Goal: Information Seeking & Learning: Compare options

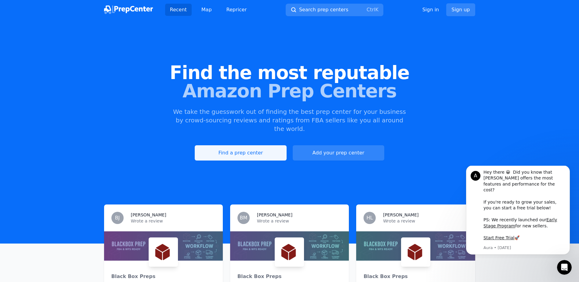
click at [275, 147] on link "Find a prep center" at bounding box center [241, 152] width 92 height 15
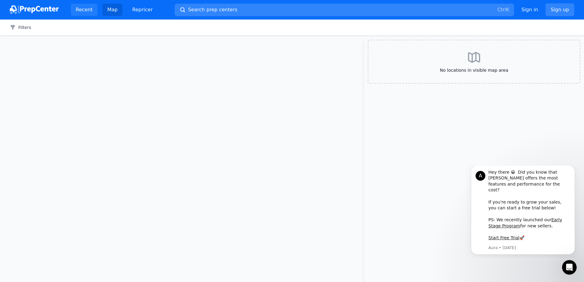
click at [85, 9] on link "Recent" at bounding box center [84, 10] width 27 height 12
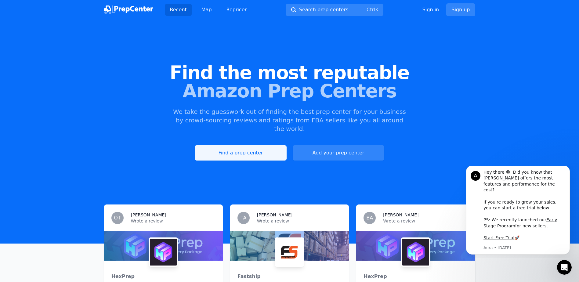
click at [274, 148] on link "Find a prep center" at bounding box center [241, 152] width 92 height 15
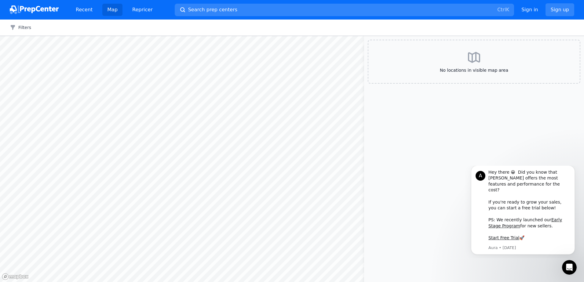
click at [137, 18] on div "Recent Map Repricer Search prep centers Ctrl K Open main menu Sign in Sign up" at bounding box center [292, 10] width 564 height 20
click at [135, 11] on link "Repricer" at bounding box center [142, 10] width 30 height 12
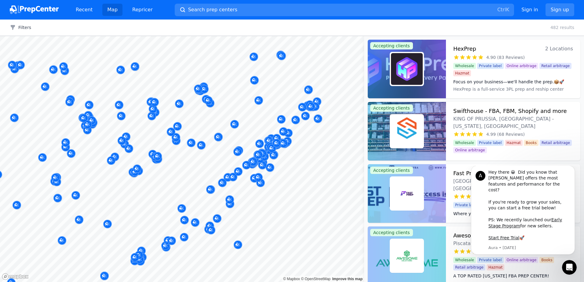
click at [231, 120] on body "Recent Map Repricer Search prep centers Ctrl K Open main menu Sign in Sign up F…" at bounding box center [292, 141] width 584 height 282
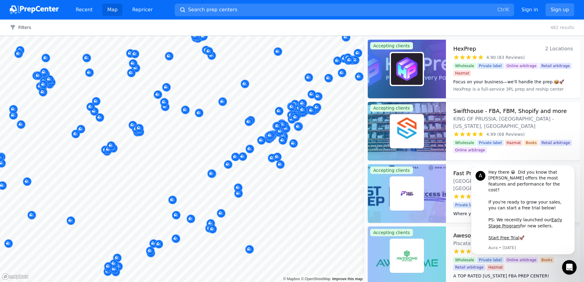
click at [256, 128] on body "Recent Map Repricer Search prep centers Ctrl K Open main menu Sign in Sign up F…" at bounding box center [292, 141] width 584 height 282
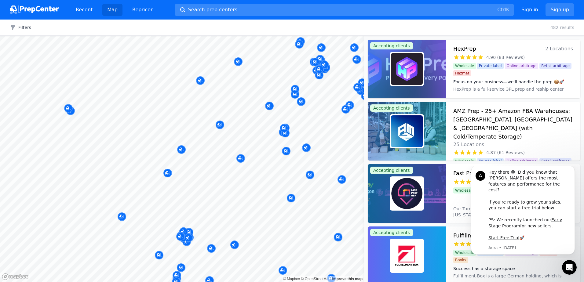
click at [238, 13] on button "Search prep centers Ctrl K" at bounding box center [344, 10] width 339 height 13
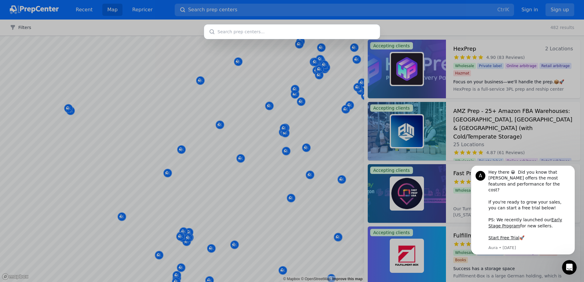
click at [247, 72] on div at bounding box center [292, 141] width 584 height 282
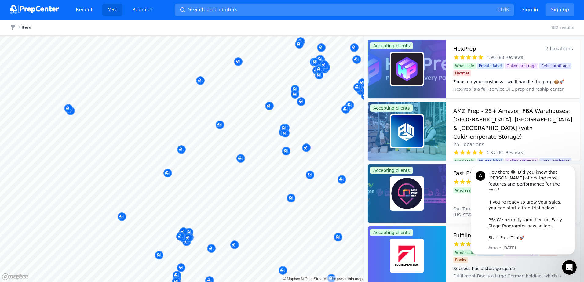
click at [268, 14] on button "Search prep centers Ctrl K" at bounding box center [344, 10] width 339 height 13
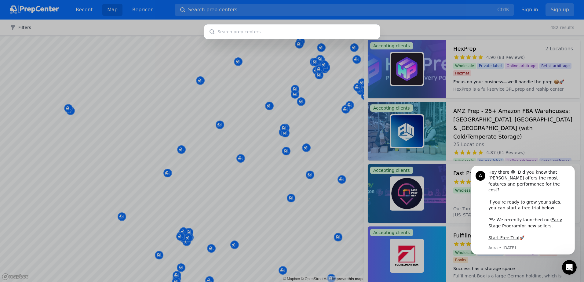
click at [85, 10] on div at bounding box center [292, 141] width 584 height 282
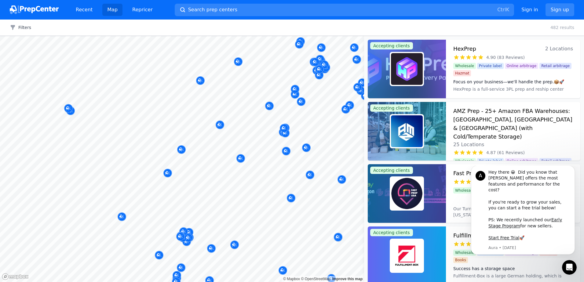
click at [85, 10] on link "Recent" at bounding box center [84, 10] width 27 height 12
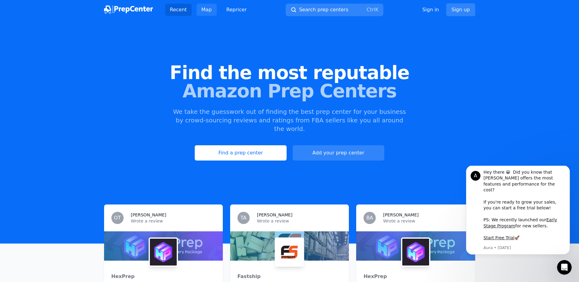
click at [201, 10] on link "Map" at bounding box center [207, 10] width 20 height 12
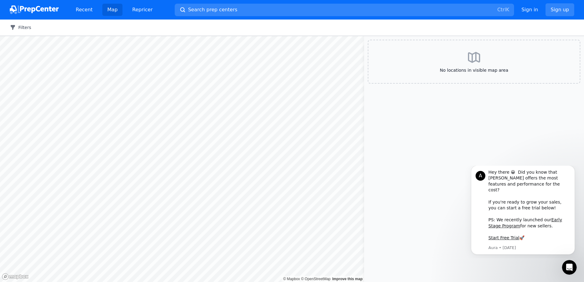
click at [26, 29] on button "Filters" at bounding box center [20, 27] width 21 height 6
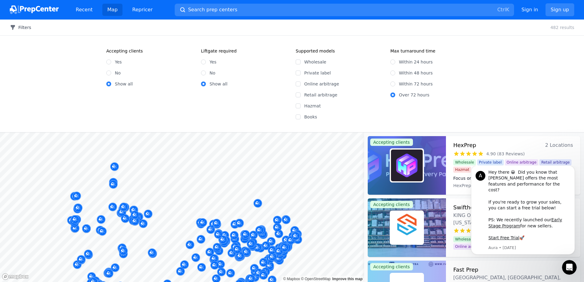
click at [23, 29] on button "Filters" at bounding box center [20, 27] width 21 height 6
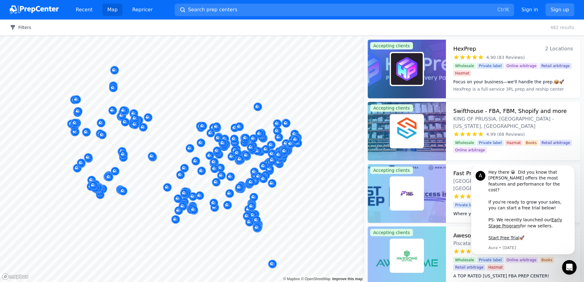
click at [23, 26] on button "Filters" at bounding box center [20, 27] width 21 height 6
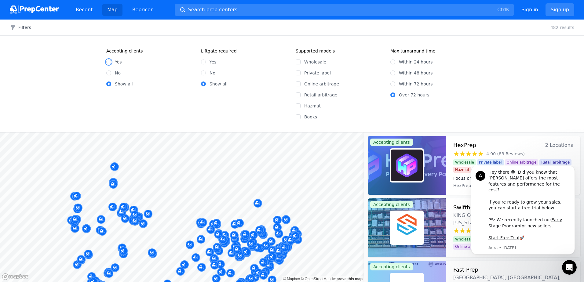
click at [111, 62] on input "Yes" at bounding box center [108, 62] width 5 height 5
radio input "true"
click at [109, 63] on input "Yes" at bounding box center [108, 62] width 5 height 5
click at [299, 83] on input "Online arbitrage" at bounding box center [298, 84] width 5 height 5
checkbox input "true"
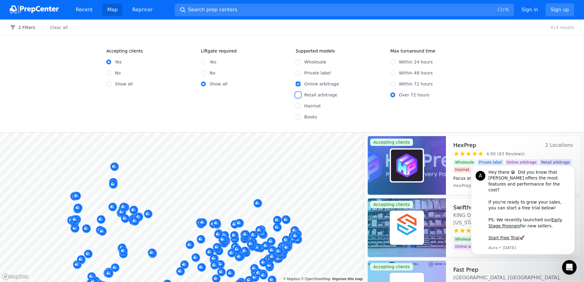
click at [299, 96] on input "Retail arbitrage" at bounding box center [298, 95] width 5 height 5
checkbox input "true"
click at [298, 119] on input "Books" at bounding box center [298, 116] width 5 height 5
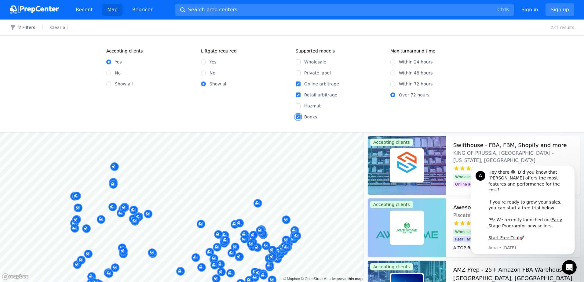
click at [298, 118] on input "Books" at bounding box center [298, 116] width 5 height 5
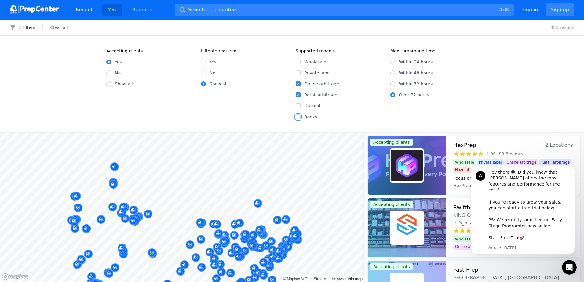
click at [298, 118] on input "Books" at bounding box center [298, 116] width 5 height 5
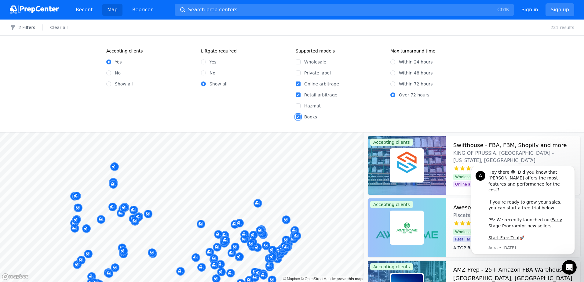
click at [300, 118] on input "Books" at bounding box center [298, 116] width 5 height 5
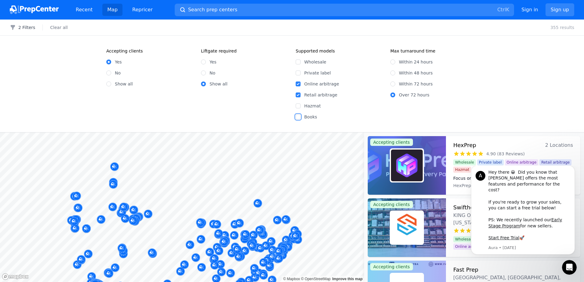
click at [300, 118] on input "Books" at bounding box center [298, 116] width 5 height 5
checkbox input "true"
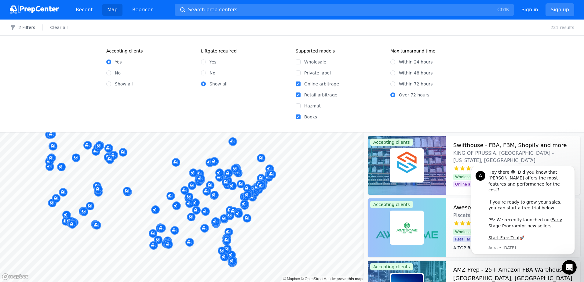
click at [314, 94] on div "Filters 2 Filters Clear all 231 results Accepting clients Yes No Show all Liftg…" at bounding box center [292, 151] width 584 height 263
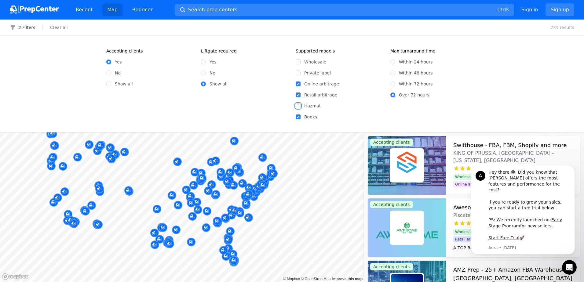
click at [299, 107] on input "Hazmat" at bounding box center [298, 105] width 5 height 5
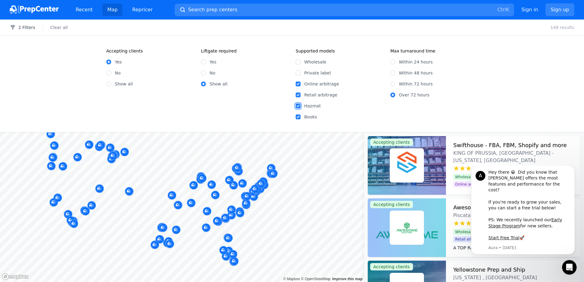
click at [299, 105] on input "Hazmat" at bounding box center [298, 105] width 5 height 5
checkbox input "false"
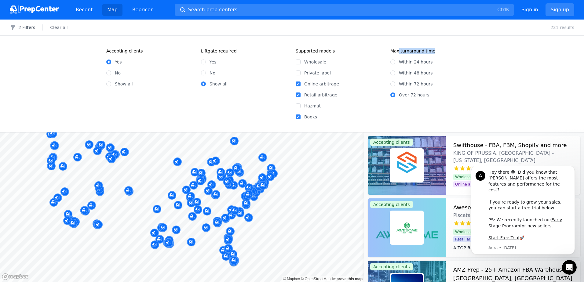
drag, startPoint x: 398, startPoint y: 50, endPoint x: 445, endPoint y: 48, distance: 46.8
click at [445, 48] on div "Accepting clients Yes No Show all Liftgate required Yes No Show all Supported m…" at bounding box center [292, 84] width 584 height 96
drag, startPoint x: 445, startPoint y: 48, endPoint x: 398, endPoint y: 53, distance: 47.0
click at [401, 53] on legend "Max turnaround time" at bounding box center [412, 51] width 45 height 6
drag, startPoint x: 387, startPoint y: 51, endPoint x: 432, endPoint y: 53, distance: 45.5
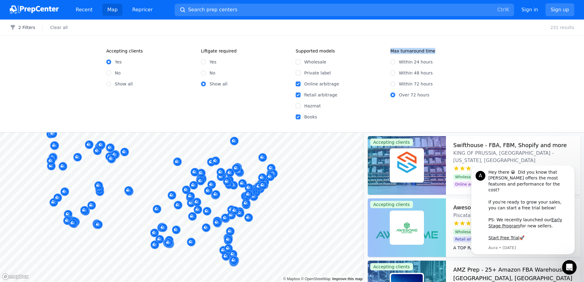
click at [432, 52] on div "Supported models Wholesale Private label Online arbitrage Retail arbitrage Hazm…" at bounding box center [387, 84] width 182 height 72
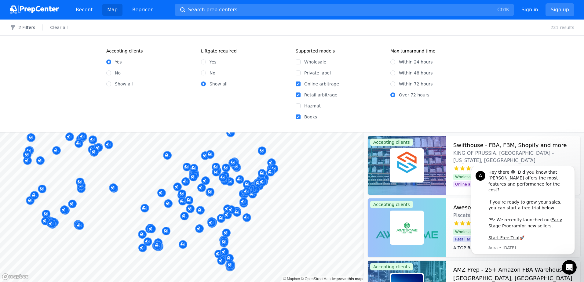
click at [395, 63] on div "Within 24 hours" at bounding box center [433, 62] width 87 height 6
click at [392, 60] on input "Within 24 hours" at bounding box center [392, 62] width 5 height 5
radio input "true"
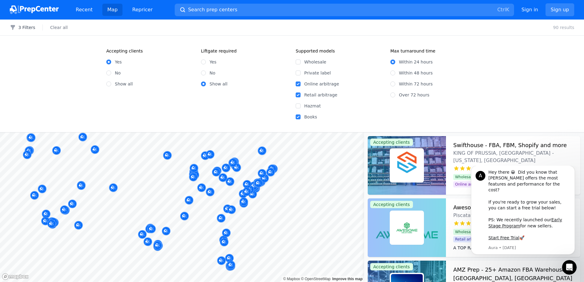
click at [394, 70] on div "Within 48 hours" at bounding box center [433, 73] width 87 height 6
click at [396, 75] on div "Within 48 hours" at bounding box center [433, 73] width 87 height 6
click at [393, 74] on input "Within 48 hours" at bounding box center [392, 73] width 5 height 5
radio input "true"
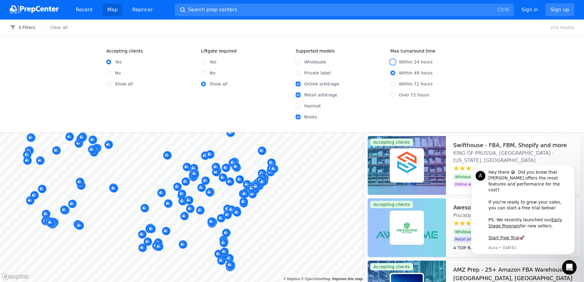
click at [393, 64] on input "Within 24 hours" at bounding box center [392, 62] width 5 height 5
radio input "true"
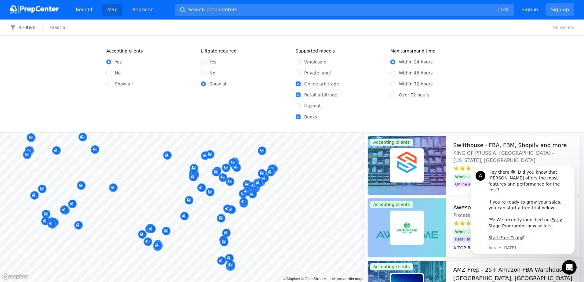
click at [299, 165] on div "Full Prep Center [GEOGRAPHIC_DATA], [US_STATE], [GEOGRAPHIC_DATA] No reviews" at bounding box center [245, 172] width 117 height 42
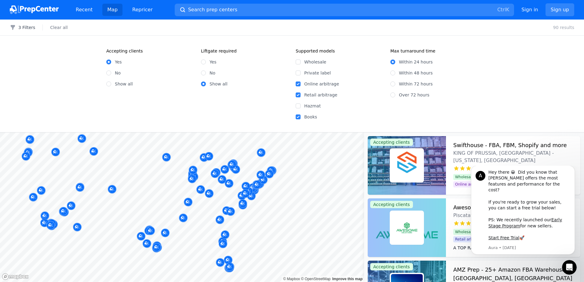
click at [105, 12] on link "Map" at bounding box center [112, 10] width 20 height 12
click at [24, 27] on button "3 Filters" at bounding box center [22, 27] width 25 height 6
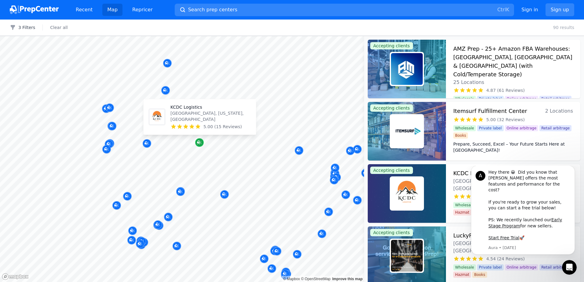
click at [201, 145] on icon "Map marker" at bounding box center [199, 143] width 5 height 6
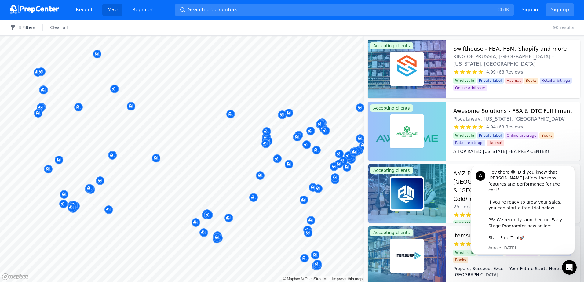
click at [29, 28] on button "3 Filters" at bounding box center [22, 27] width 25 height 6
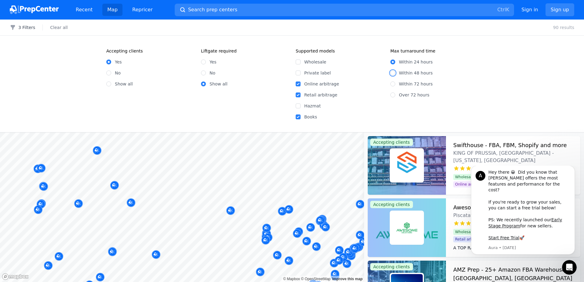
click at [393, 72] on input "Within 48 hours" at bounding box center [392, 73] width 5 height 5
radio input "true"
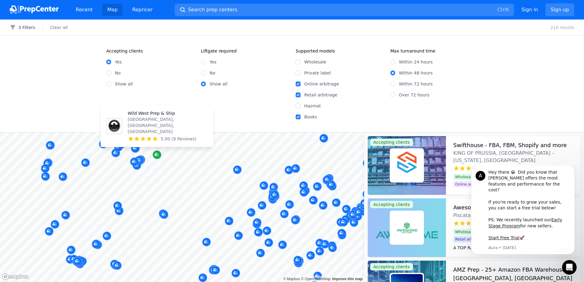
click at [158, 155] on icon "Map marker" at bounding box center [156, 155] width 5 height 4
click at [159, 156] on icon "Map marker" at bounding box center [156, 155] width 5 height 6
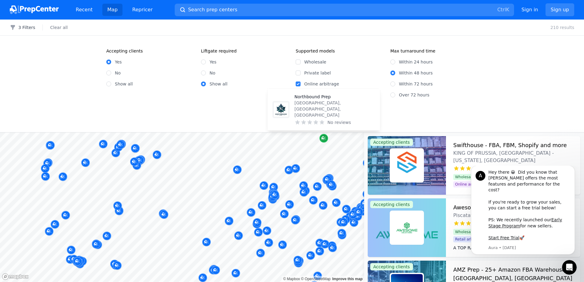
click at [325, 138] on icon "Map marker" at bounding box center [323, 138] width 5 height 6
click at [268, 164] on body "Recent Map Repricer Search prep centers Ctrl K Open main menu Sign in Sign up F…" at bounding box center [292, 141] width 584 height 282
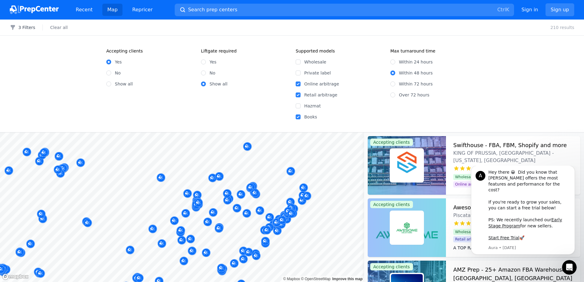
click at [326, 189] on body "Recent Map Repricer Search prep centers Ctrl K Open main menu Sign in Sign up F…" at bounding box center [292, 141] width 584 height 282
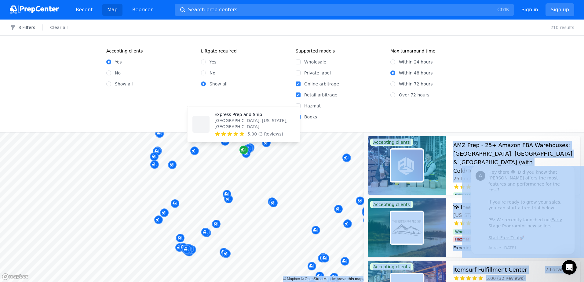
click at [245, 150] on icon "Map marker" at bounding box center [243, 150] width 5 height 4
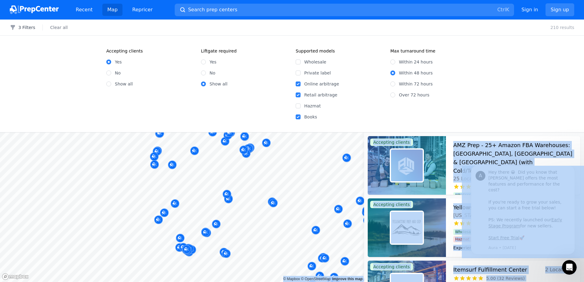
click at [175, 195] on body "Recent Map Repricer Search prep centers Ctrl K Open main menu Sign in Sign up F…" at bounding box center [292, 141] width 584 height 282
